Goal: Use online tool/utility: Utilize a website feature to perform a specific function

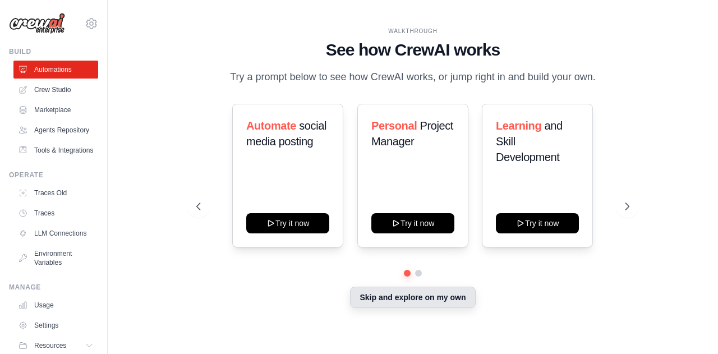
click at [378, 297] on button "Skip and explore on my own" at bounding box center [412, 297] width 125 height 21
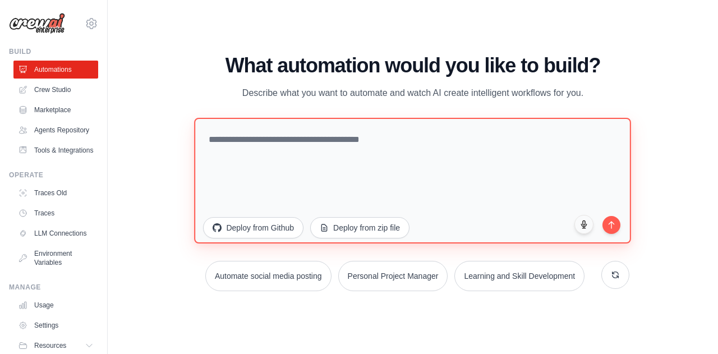
paste textarea "**********"
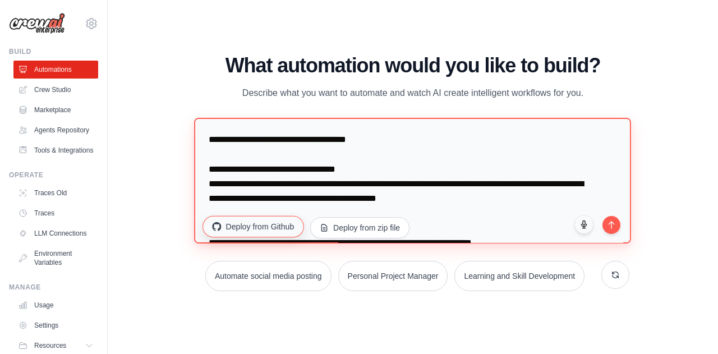
scroll to position [6567, 0]
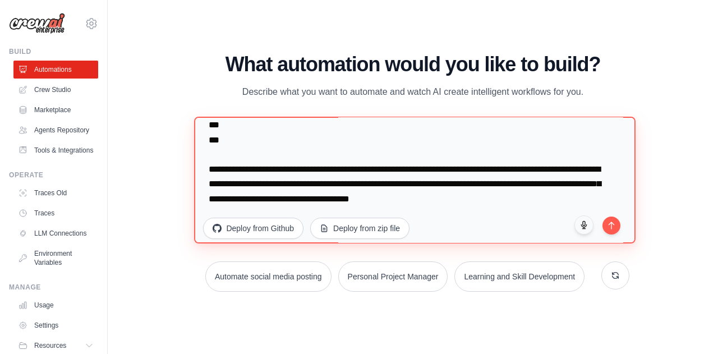
click at [208, 135] on textarea at bounding box center [415, 180] width 441 height 127
drag, startPoint x: 210, startPoint y: 163, endPoint x: 616, endPoint y: 236, distance: 411.9
click at [616, 236] on textarea at bounding box center [415, 180] width 441 height 127
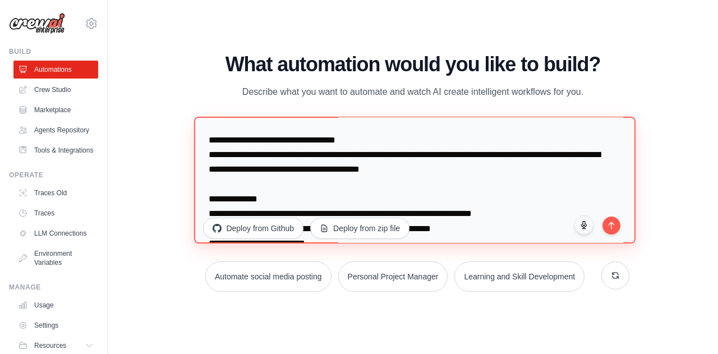
scroll to position [0, 0]
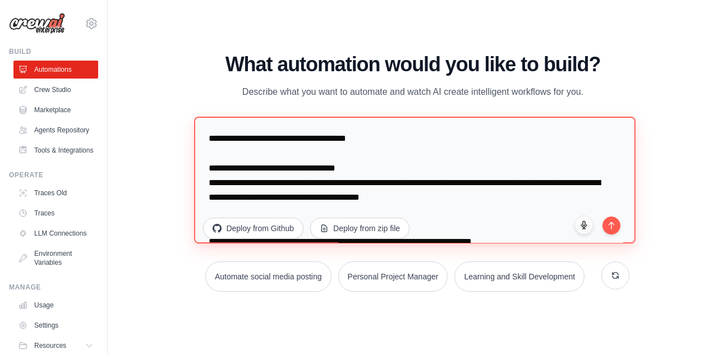
drag, startPoint x: 588, startPoint y: 175, endPoint x: 205, endPoint y: 119, distance: 387.6
click at [205, 119] on textarea at bounding box center [415, 180] width 441 height 127
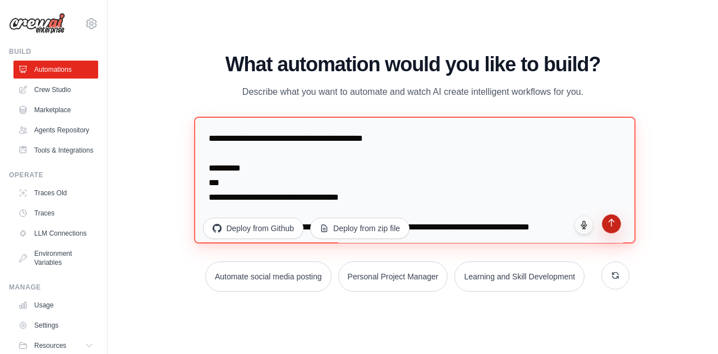
type textarea "**********"
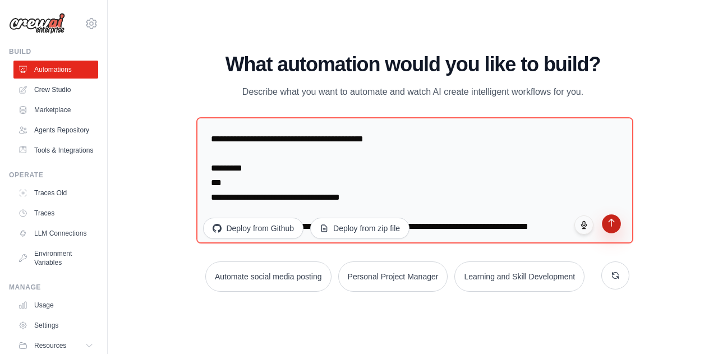
click at [605, 223] on button "submit" at bounding box center [611, 223] width 19 height 19
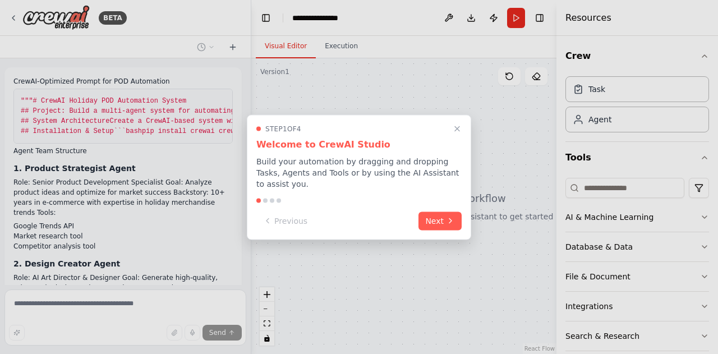
scroll to position [3890, 0]
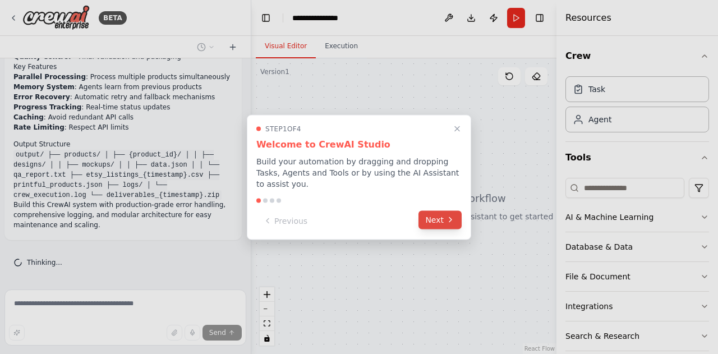
click at [435, 219] on button "Next" at bounding box center [439, 219] width 43 height 19
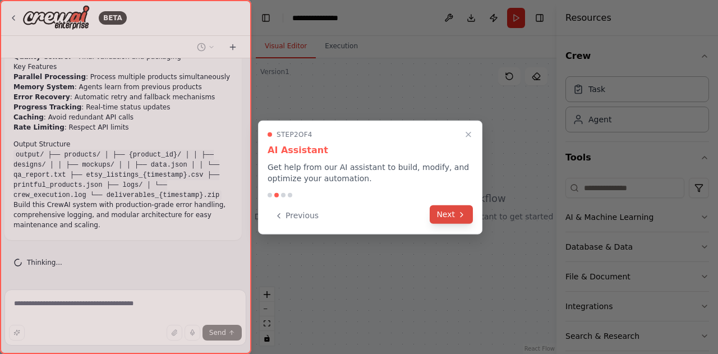
click at [445, 217] on button "Next" at bounding box center [451, 214] width 43 height 19
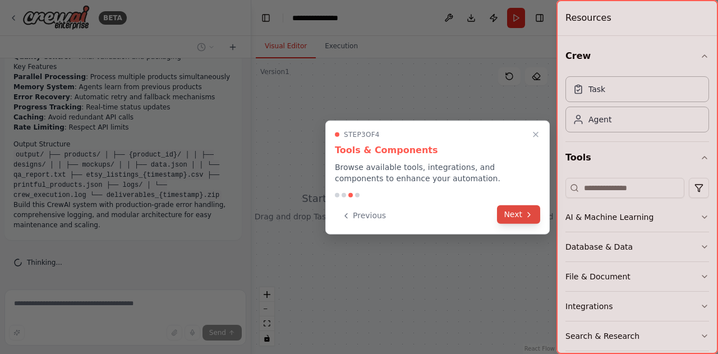
click at [515, 213] on button "Next" at bounding box center [518, 214] width 43 height 19
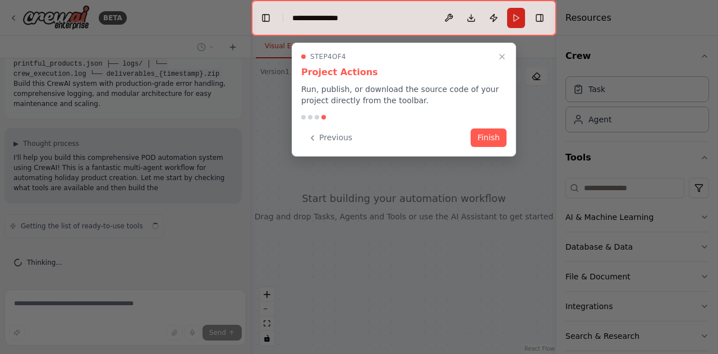
scroll to position [4011, 0]
click at [489, 137] on button "Finish" at bounding box center [489, 136] width 36 height 19
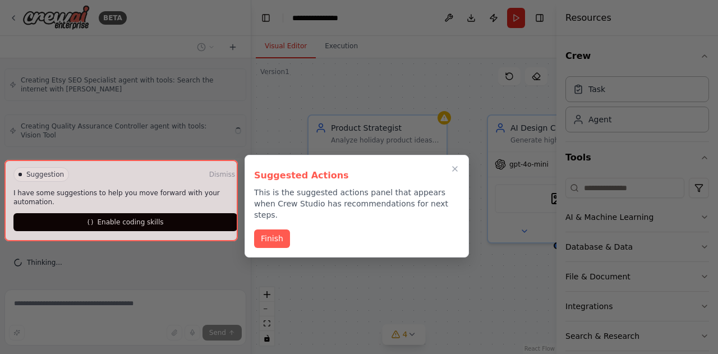
scroll to position [4646, 0]
click at [262, 228] on button "Finish" at bounding box center [272, 237] width 36 height 19
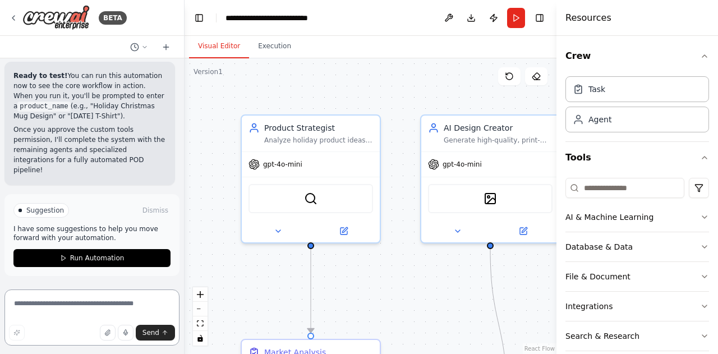
scroll to position [5879, 0]
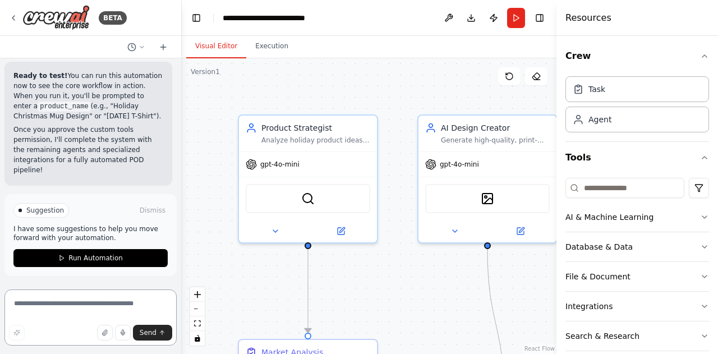
drag, startPoint x: 250, startPoint y: 95, endPoint x: 182, endPoint y: 105, distance: 68.5
click at [182, 105] on div "BETA CrewAI-Optimized Prompt for POD Automation """ # CrewAI Holiday POD Automa…" at bounding box center [359, 177] width 718 height 354
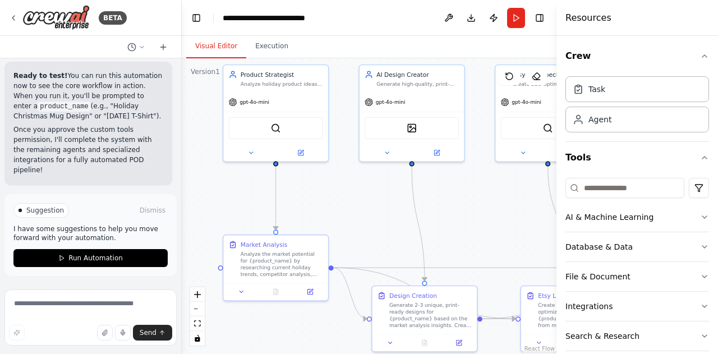
drag, startPoint x: 388, startPoint y: 128, endPoint x: 333, endPoint y: 38, distance: 106.2
click at [333, 38] on div "Visual Editor Execution Version 1 Show Tools Hide Agents .deletable-edge-delete…" at bounding box center [369, 195] width 375 height 318
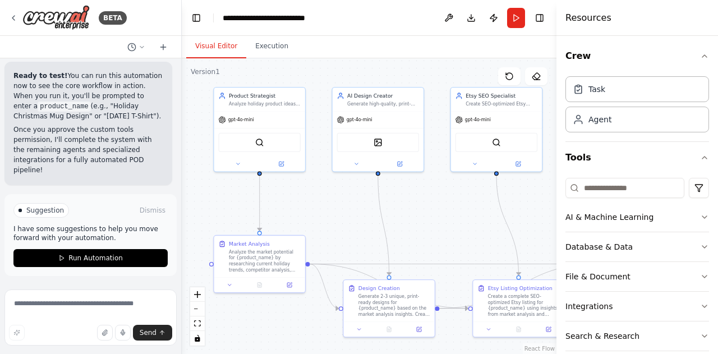
drag, startPoint x: 460, startPoint y: 225, endPoint x: 433, endPoint y: 230, distance: 26.9
click at [433, 230] on div ".deletable-edge-delete-btn { width: 20px; height: 20px; border: 0px solid #ffff…" at bounding box center [369, 206] width 375 height 296
click at [88, 262] on span "Run Automation" at bounding box center [95, 257] width 54 height 9
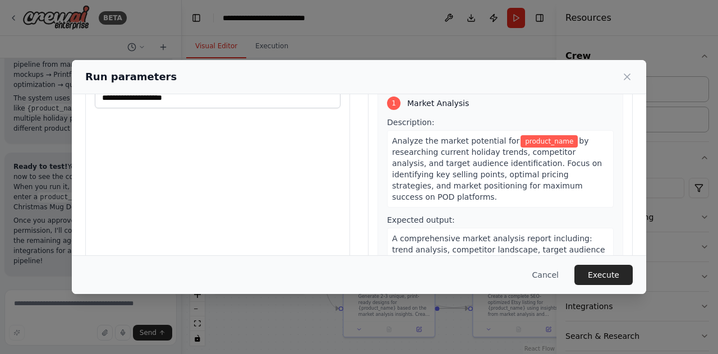
scroll to position [0, 0]
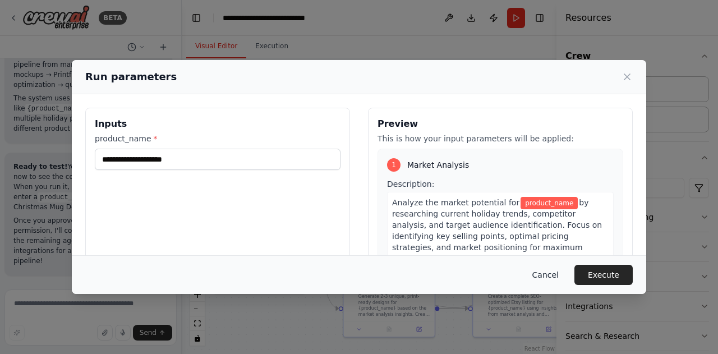
click at [556, 273] on button "Cancel" at bounding box center [545, 275] width 44 height 20
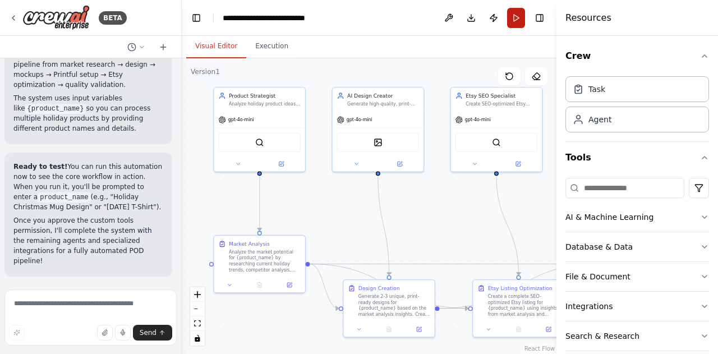
click at [517, 22] on button "Run" at bounding box center [516, 18] width 18 height 20
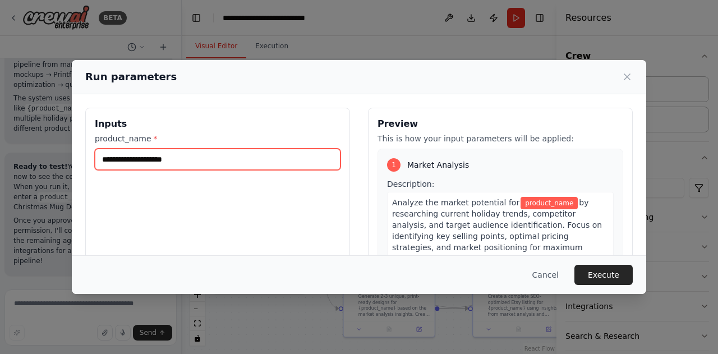
click at [192, 158] on input "product_name *" at bounding box center [218, 159] width 246 height 21
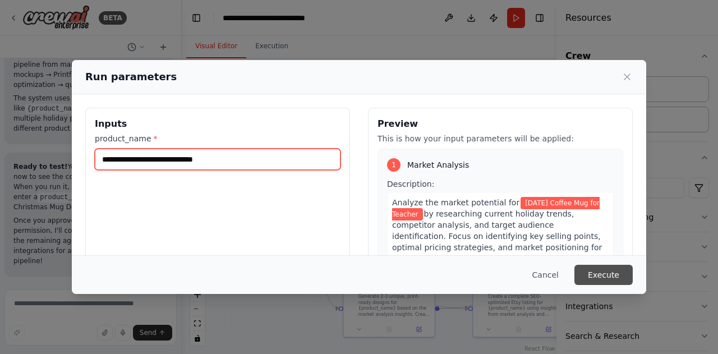
type input "**********"
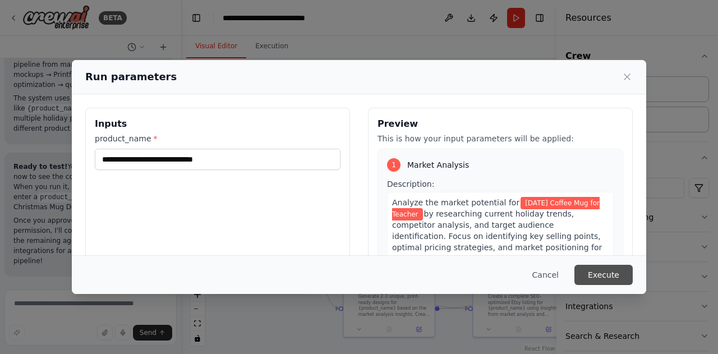
click at [612, 278] on button "Execute" at bounding box center [603, 275] width 58 height 20
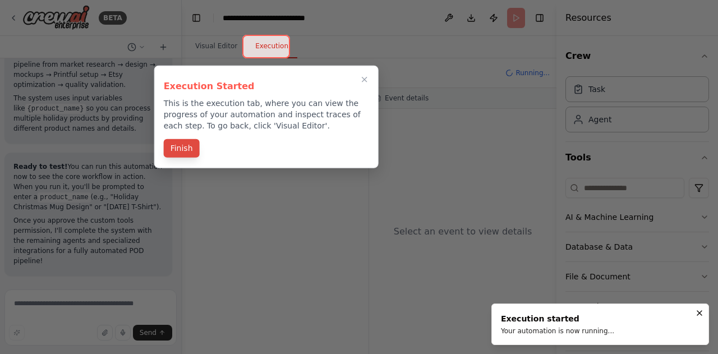
click at [183, 156] on button "Finish" at bounding box center [182, 148] width 36 height 19
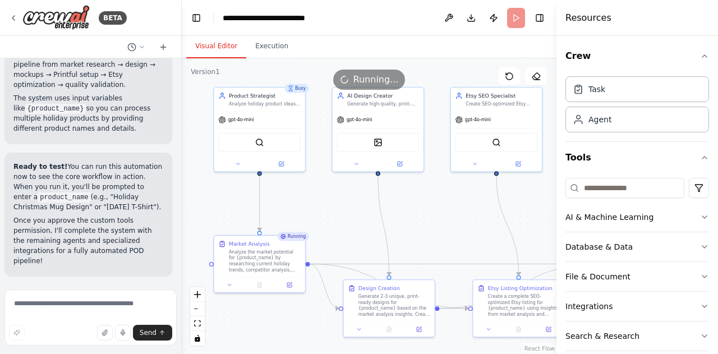
click at [215, 51] on button "Visual Editor" at bounding box center [216, 47] width 60 height 24
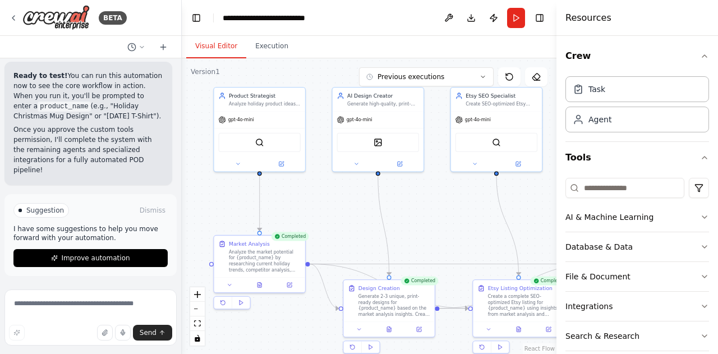
scroll to position [5900, 0]
click at [90, 258] on span "Improve automation" at bounding box center [95, 257] width 68 height 9
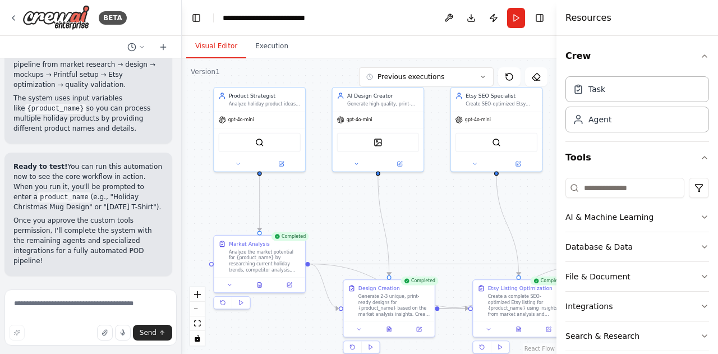
scroll to position [5845, 0]
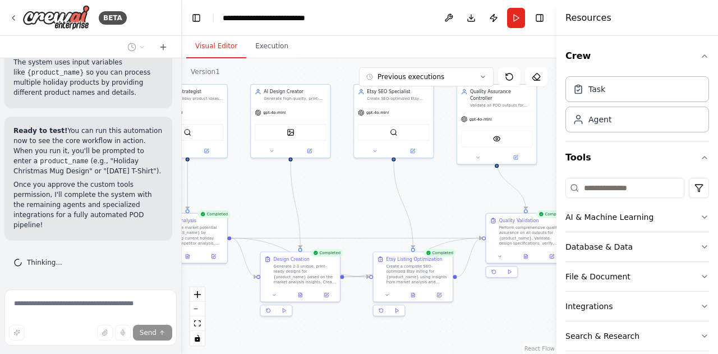
drag, startPoint x: 467, startPoint y: 217, endPoint x: 349, endPoint y: 191, distance: 120.7
click at [349, 191] on div ".deletable-edge-delete-btn { width: 20px; height: 20px; border: 0px solid #ffff…" at bounding box center [369, 206] width 375 height 296
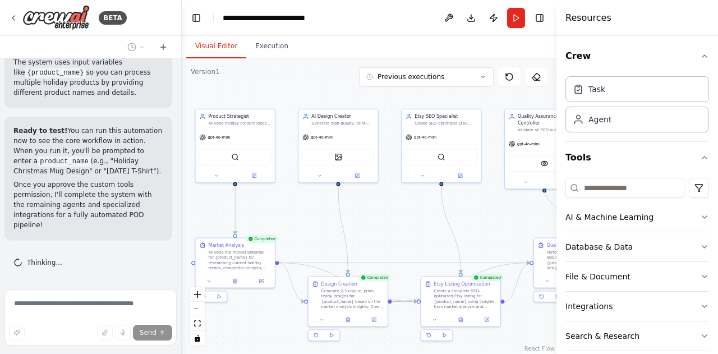
drag, startPoint x: 454, startPoint y: 199, endPoint x: 516, endPoint y: 225, distance: 68.3
click at [516, 225] on div ".deletable-edge-delete-btn { width: 20px; height: 20px; border: 0px solid #ffff…" at bounding box center [369, 206] width 375 height 296
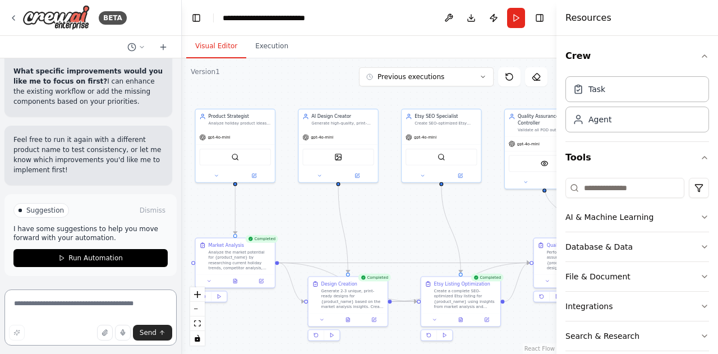
scroll to position [5651, 0]
click at [516, 18] on button "Run" at bounding box center [516, 18] width 18 height 20
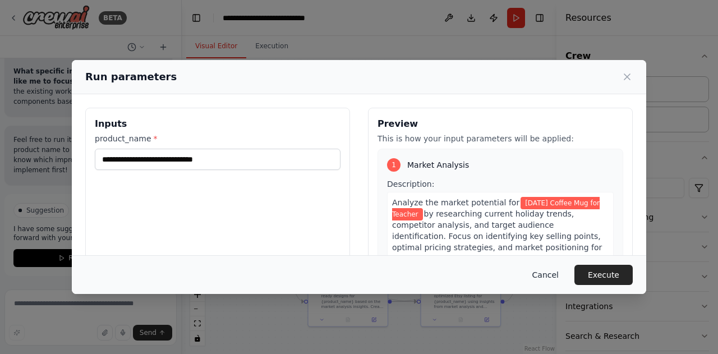
click at [557, 276] on button "Cancel" at bounding box center [545, 275] width 44 height 20
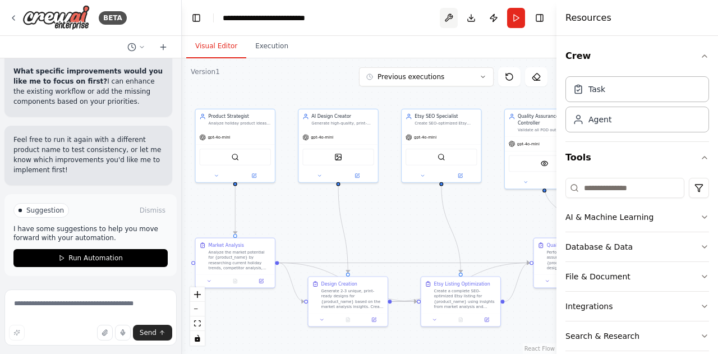
click at [445, 23] on button at bounding box center [449, 18] width 18 height 20
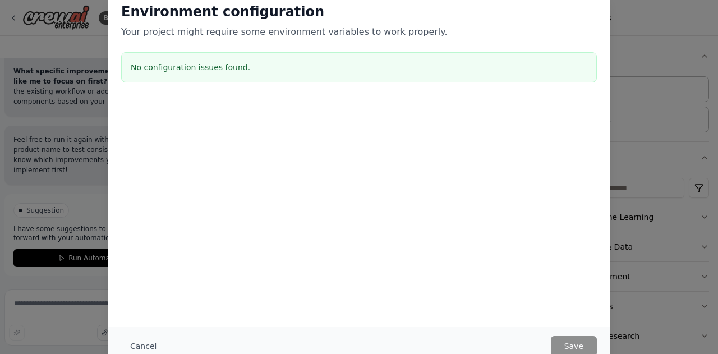
click at [153, 345] on button "Cancel" at bounding box center [143, 346] width 44 height 20
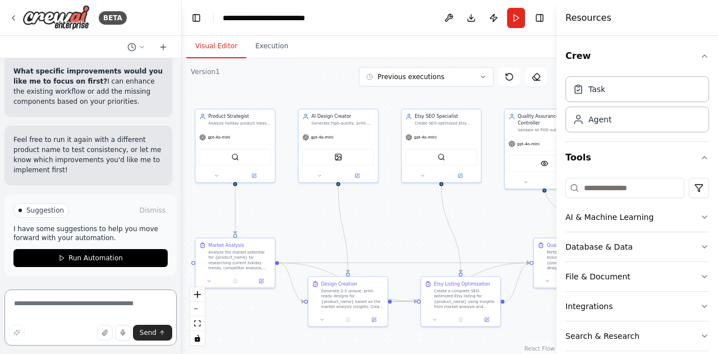
click at [65, 307] on textarea at bounding box center [90, 317] width 172 height 56
type textarea "**********"
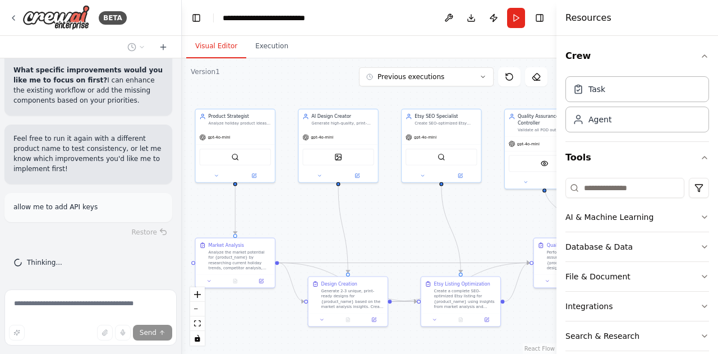
scroll to position [6606, 0]
click at [578, 160] on button "Tools" at bounding box center [637, 157] width 144 height 31
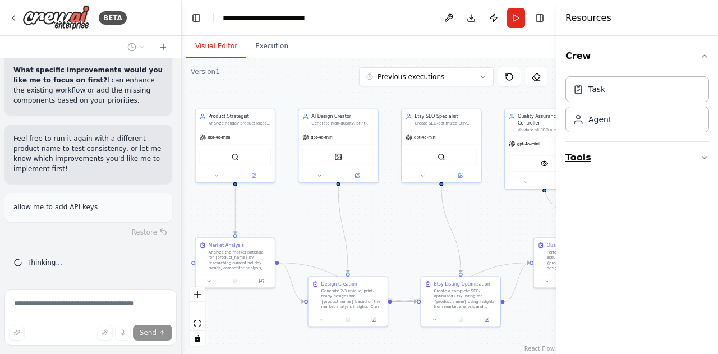
click at [578, 160] on button "Tools" at bounding box center [637, 157] width 144 height 31
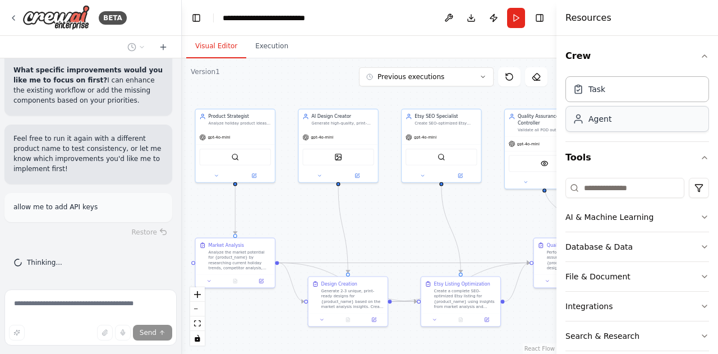
click at [605, 126] on div "Agent" at bounding box center [637, 119] width 144 height 26
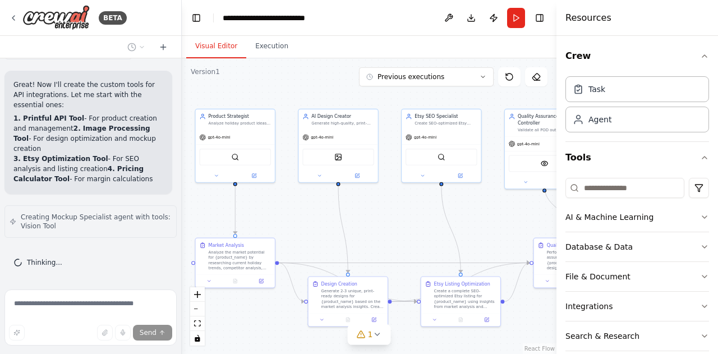
scroll to position [6918, 0]
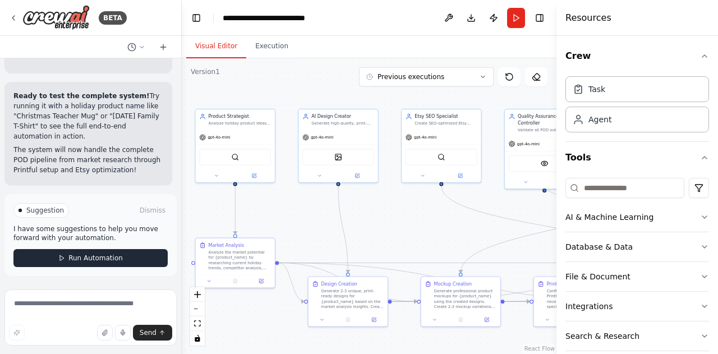
click at [87, 256] on span "Run Automation" at bounding box center [95, 257] width 54 height 9
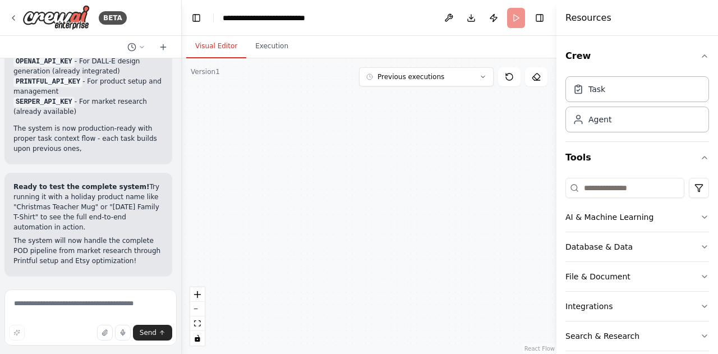
scroll to position [7861, 0]
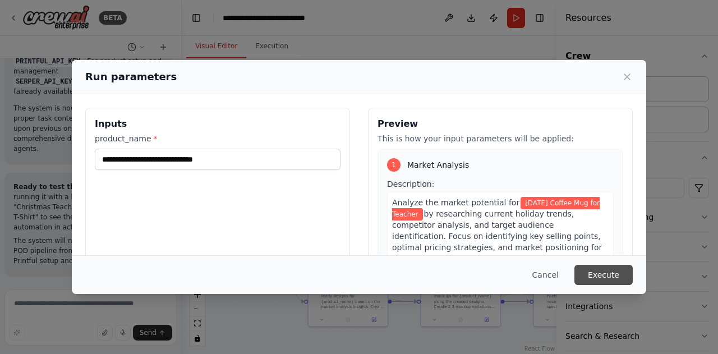
click at [611, 279] on button "Execute" at bounding box center [603, 275] width 58 height 20
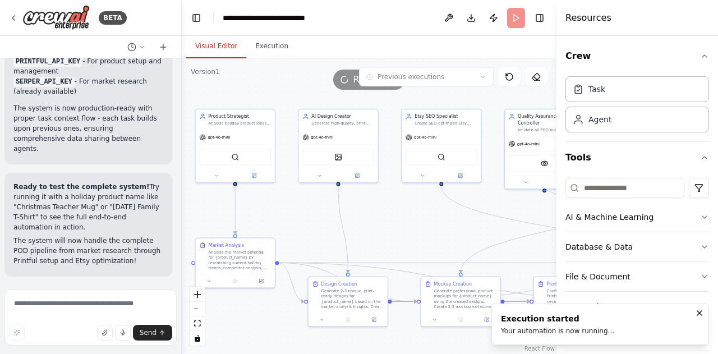
click at [217, 48] on button "Visual Editor" at bounding box center [216, 47] width 60 height 24
